Goal: Task Accomplishment & Management: Complete application form

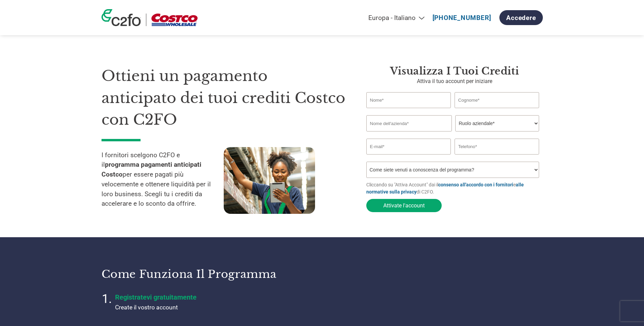
select select "it-IT"
click at [399, 126] on input "text" at bounding box center [408, 123] width 85 height 16
click at [384, 101] on input "text" at bounding box center [408, 100] width 85 height 16
type input "[PERSON_NAME]"
type input "Occhetti"
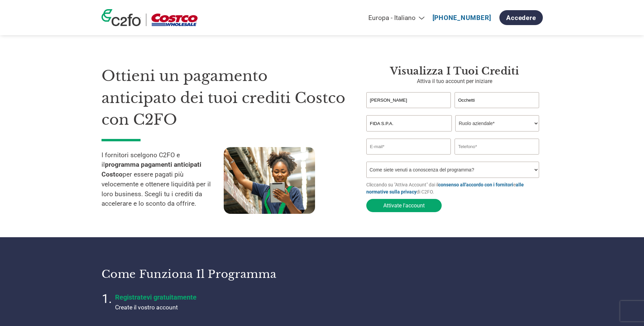
type input "FIDA S.P.A."
click at [577, 124] on section "Ottieni un pagamento anticipato dei tuoi crediti Costco con C2FO I fornitori sc…" at bounding box center [322, 132] width 644 height 210
click at [519, 125] on select "Ruolo aziendale* CFO Controllore finanziario Gestore crediti Direttore finanzia…" at bounding box center [497, 123] width 84 height 16
select select "OTHER"
click at [455, 116] on select "Ruolo aziendale* CFO Controllore finanziario Gestore crediti Direttore finanzia…" at bounding box center [497, 123] width 84 height 16
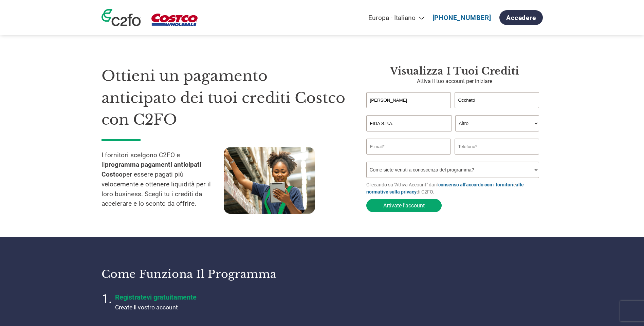
click at [387, 151] on input "email" at bounding box center [408, 147] width 85 height 16
type input "[EMAIL_ADDRESS][DOMAIN_NAME]"
click at [475, 153] on input "text" at bounding box center [496, 147] width 85 height 16
type input "[PHONE_NUMBER]"
click at [457, 169] on select "Come siete venuti a conoscenza del programma? Abbiamo ricevuto una lettera Tram…" at bounding box center [452, 170] width 173 height 16
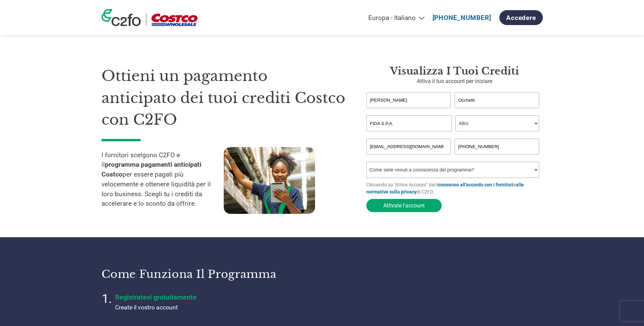
select select "Email"
click at [366, 164] on select "Come siete venuti a conoscenza del programma? Abbiamo ricevuto una lettera Tram…" at bounding box center [452, 170] width 173 height 16
click at [411, 206] on button "Attivate l'account" at bounding box center [403, 205] width 75 height 13
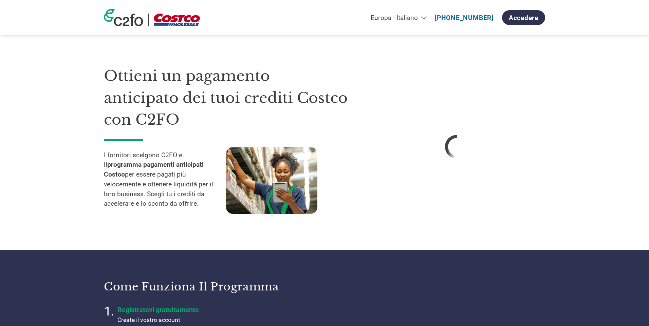
select select "it-IT"
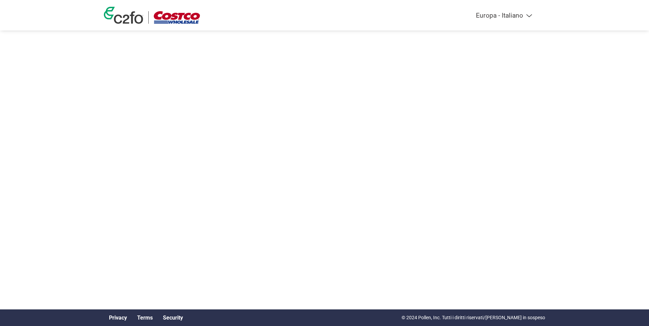
select select "it-IT"
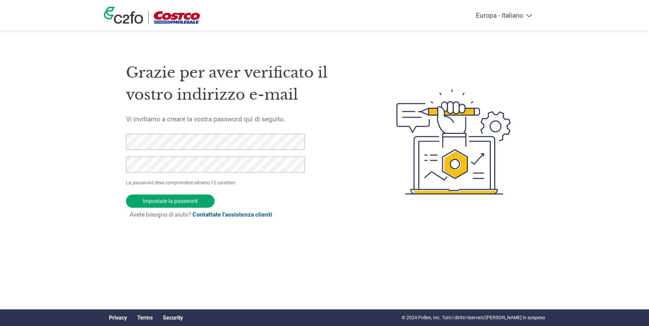
click at [440, 257] on html "Americas - English Américas - Español Américas - Português Amériques - Français…" at bounding box center [324, 128] width 649 height 257
click at [191, 200] on input "Impostate la password" at bounding box center [170, 201] width 89 height 13
